Goal: Check status

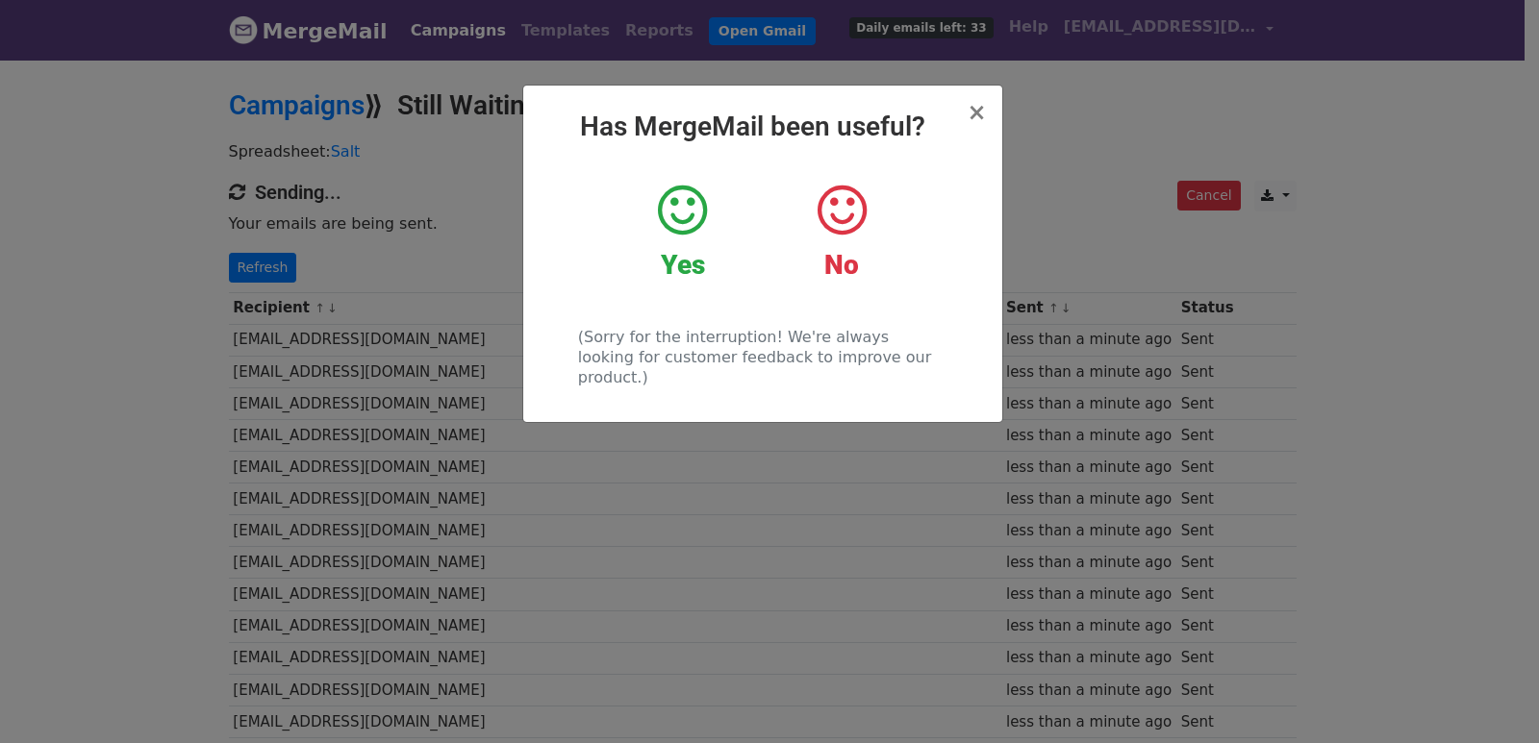
drag, startPoint x: 385, startPoint y: 288, endPoint x: 373, endPoint y: 284, distance: 12.5
click at [384, 287] on div "× Has MergeMail been useful? Yes No (Sorry for the interruption! We're always l…" at bounding box center [769, 401] width 1539 height 686
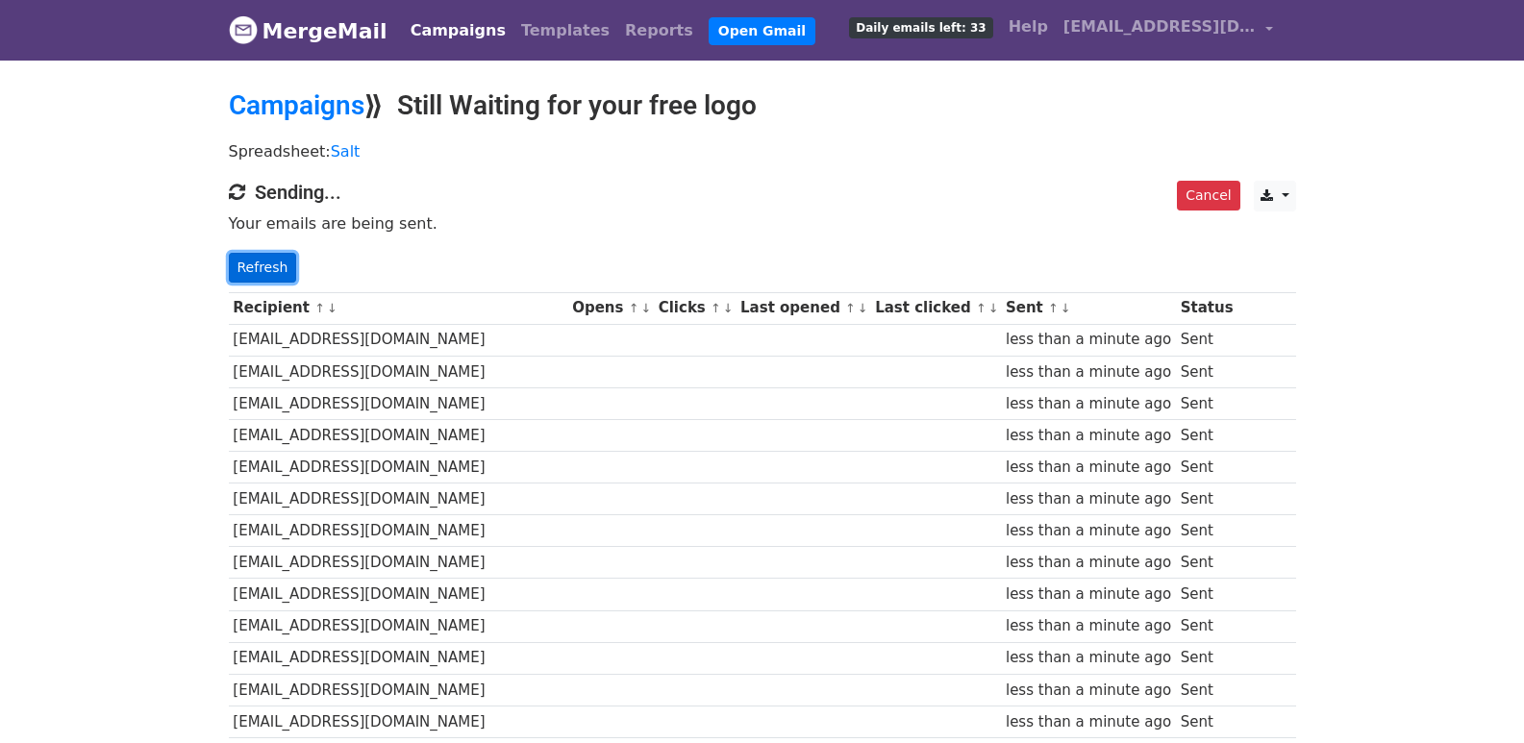
click at [278, 258] on link "Refresh" at bounding box center [263, 268] width 68 height 30
click at [283, 266] on link "Refresh" at bounding box center [263, 268] width 68 height 30
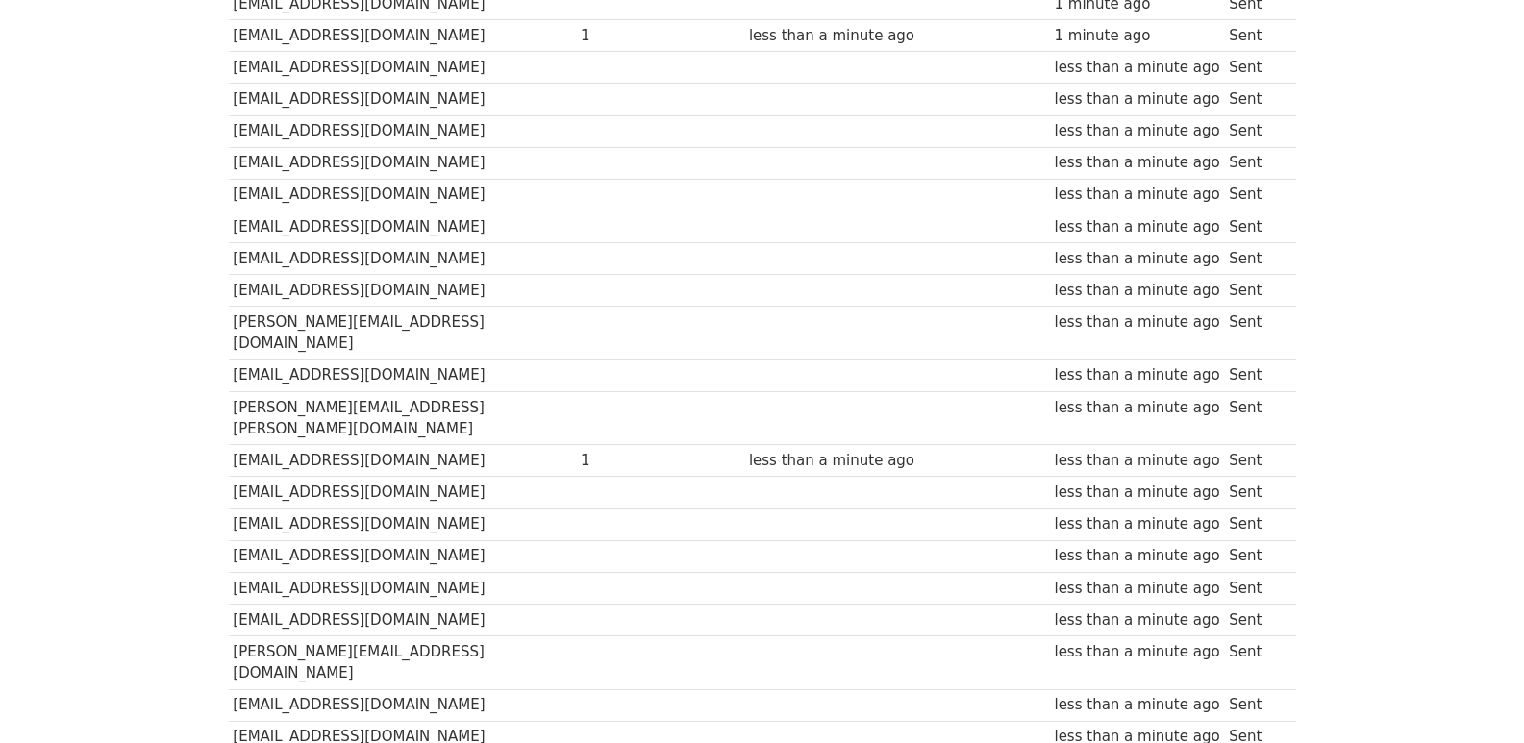
scroll to position [1339, 0]
